Goal: Navigation & Orientation: Find specific page/section

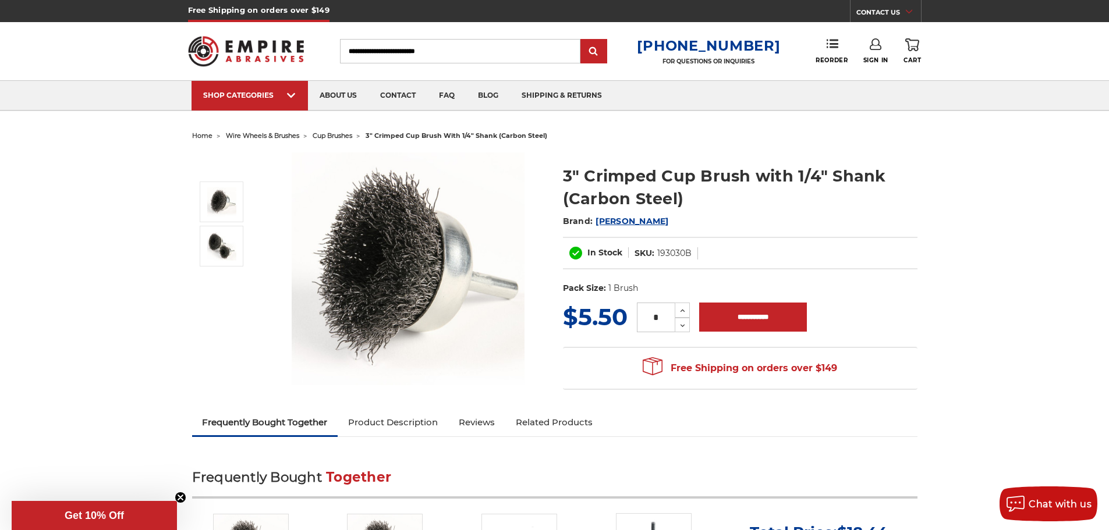
click at [332, 133] on span "cup brushes" at bounding box center [333, 136] width 40 height 8
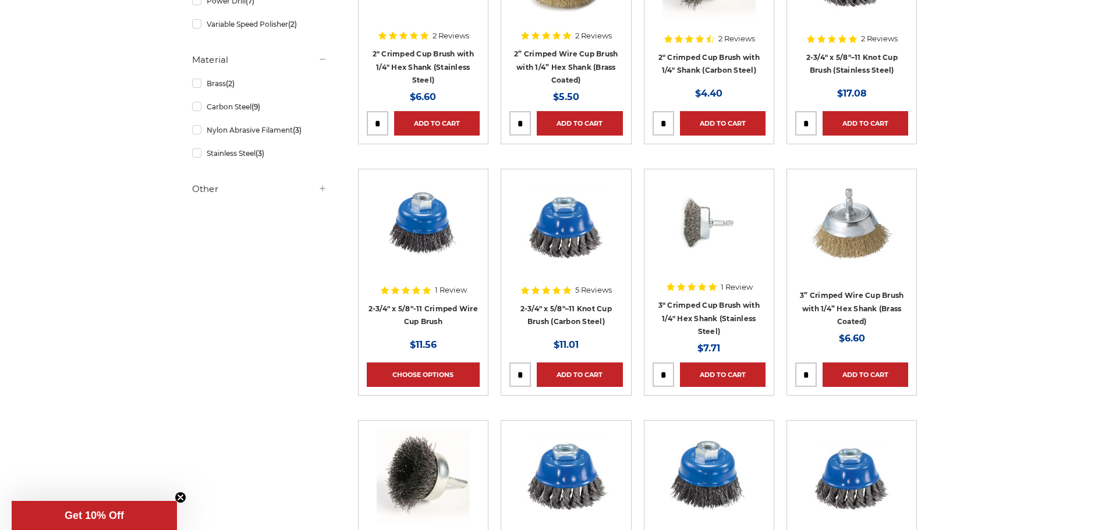
scroll to position [407, 0]
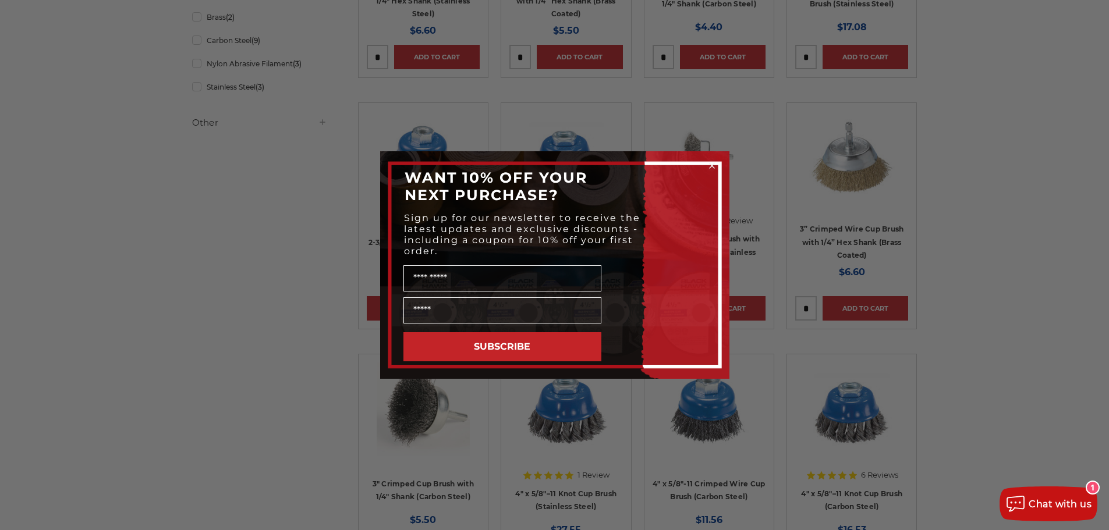
click at [712, 167] on circle "Close dialog" at bounding box center [711, 166] width 11 height 11
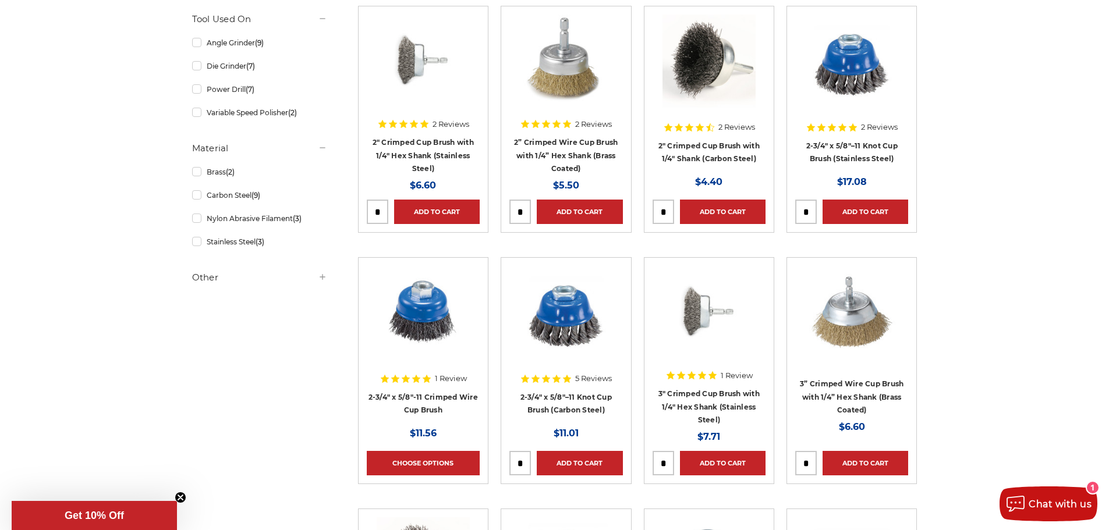
scroll to position [0, 0]
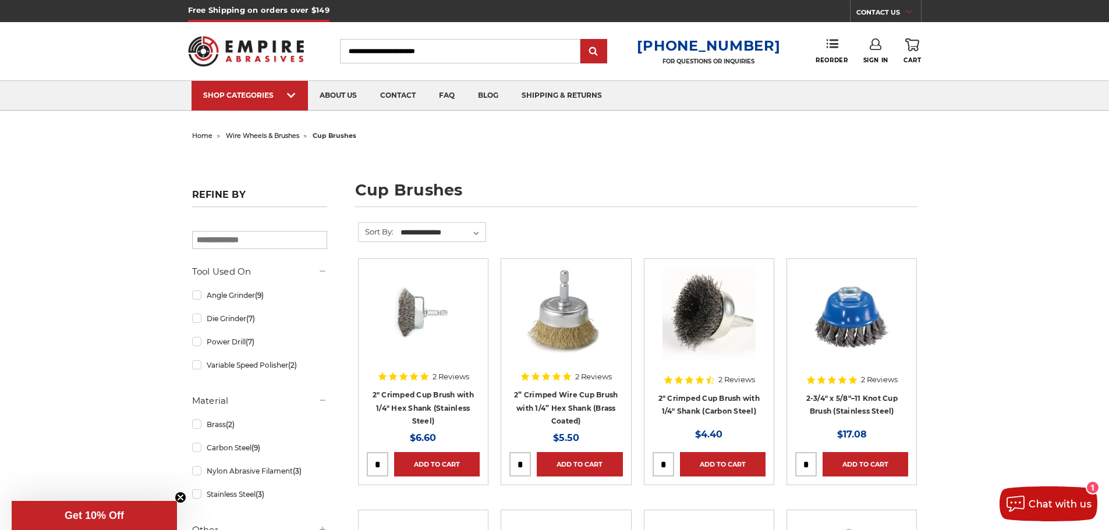
click at [265, 133] on span "wire wheels & brushes" at bounding box center [262, 136] width 73 height 8
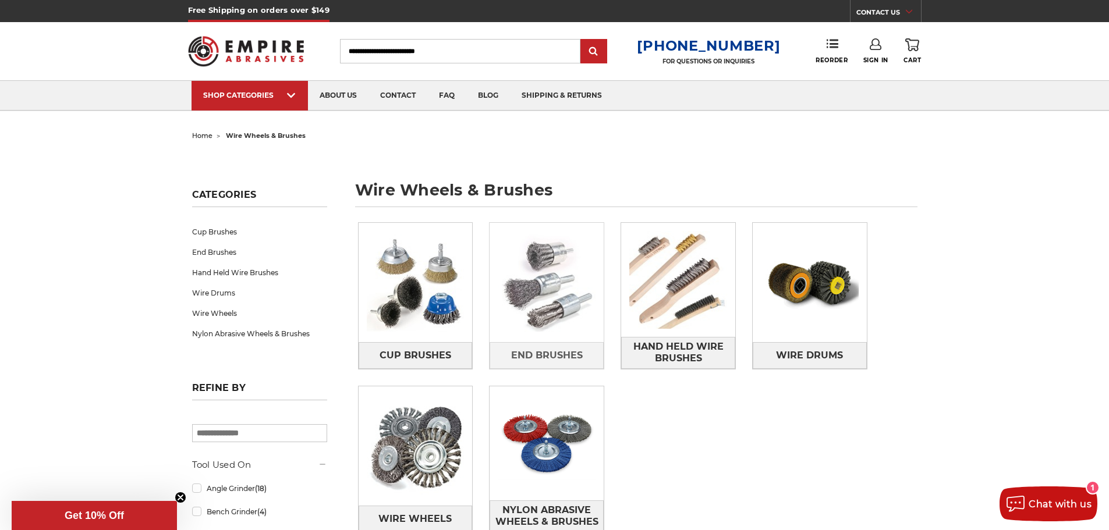
click at [551, 279] on img at bounding box center [547, 283] width 114 height 114
